Goal: Transaction & Acquisition: Purchase product/service

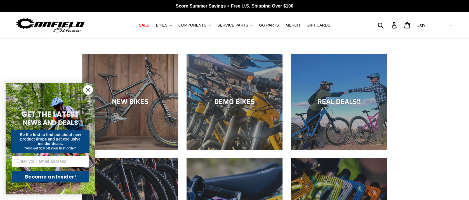
click at [89, 88] on icon "Close dialog" at bounding box center [88, 90] width 4 height 4
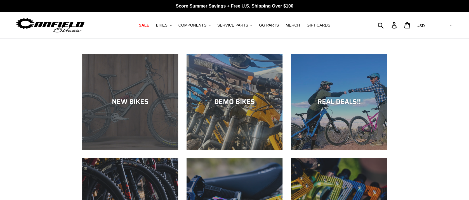
click at [109, 150] on div "NEW BIKES" at bounding box center [130, 150] width 96 height 0
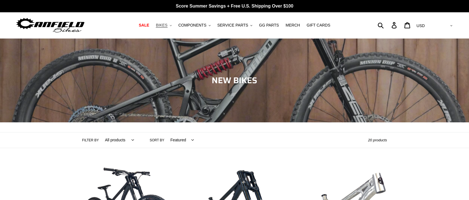
click at [164, 26] on span "BIKES" at bounding box center [161, 25] width 11 height 5
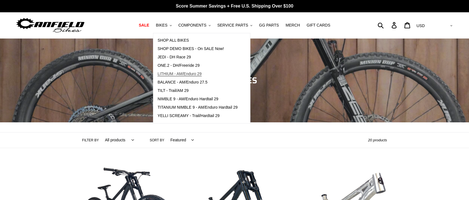
click at [176, 73] on span "LITHIUM - AM/Enduro 29" at bounding box center [180, 74] width 44 height 5
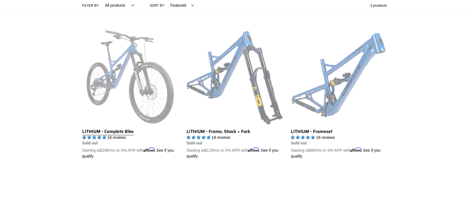
click at [131, 76] on link "LITHIUM - Complete Bike" at bounding box center [130, 94] width 96 height 131
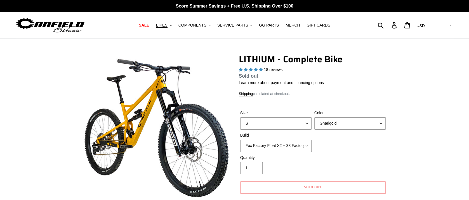
select select "highest-rating"
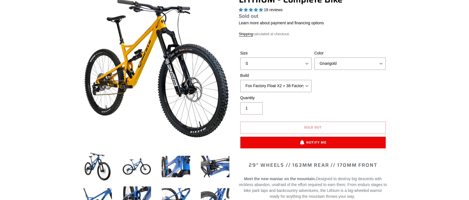
scroll to position [60, 0]
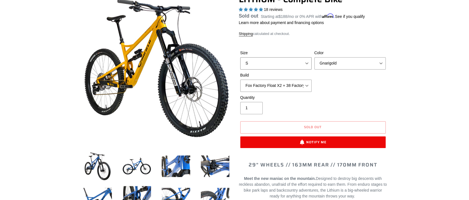
click at [304, 64] on select "S M L XL" at bounding box center [275, 63] width 71 height 12
select select "M"
click at [240, 64] on select "S M L XL" at bounding box center [275, 63] width 71 height 12
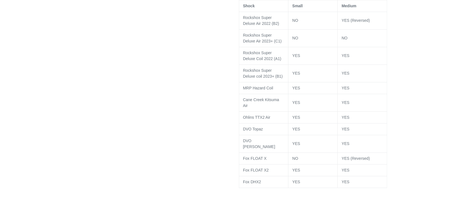
scroll to position [1163, 0]
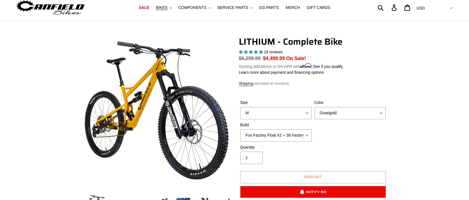
scroll to position [17, 0]
